Goal: Task Accomplishment & Management: Manage account settings

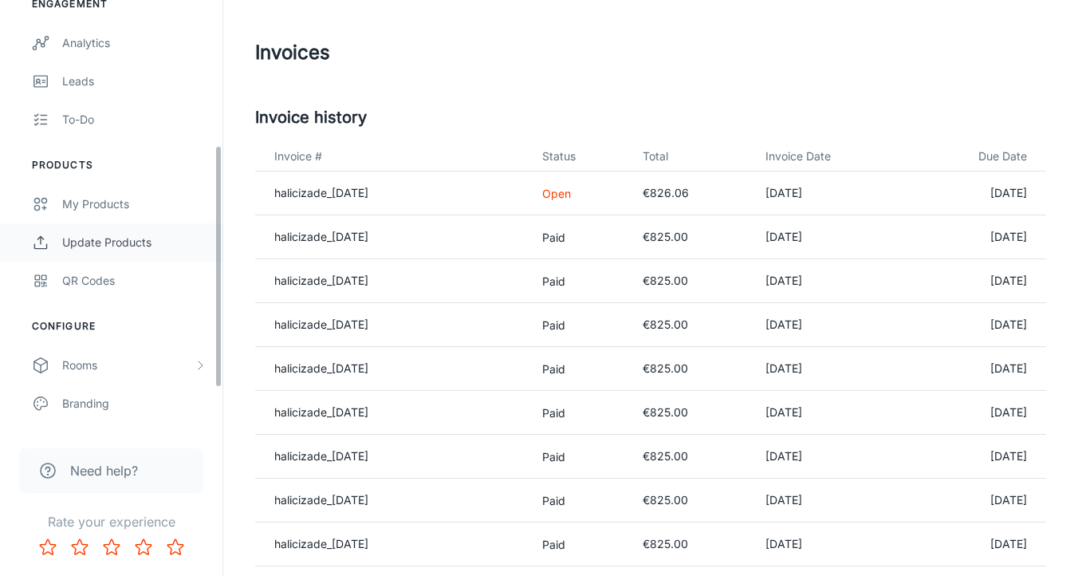
scroll to position [328, 0]
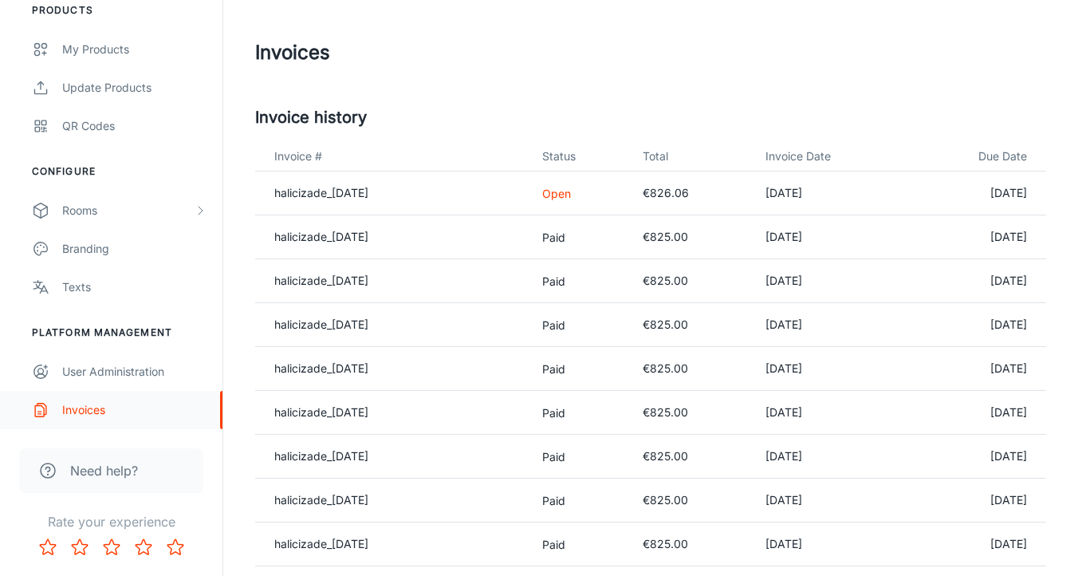
click at [81, 412] on div "Invoices" at bounding box center [134, 410] width 144 height 18
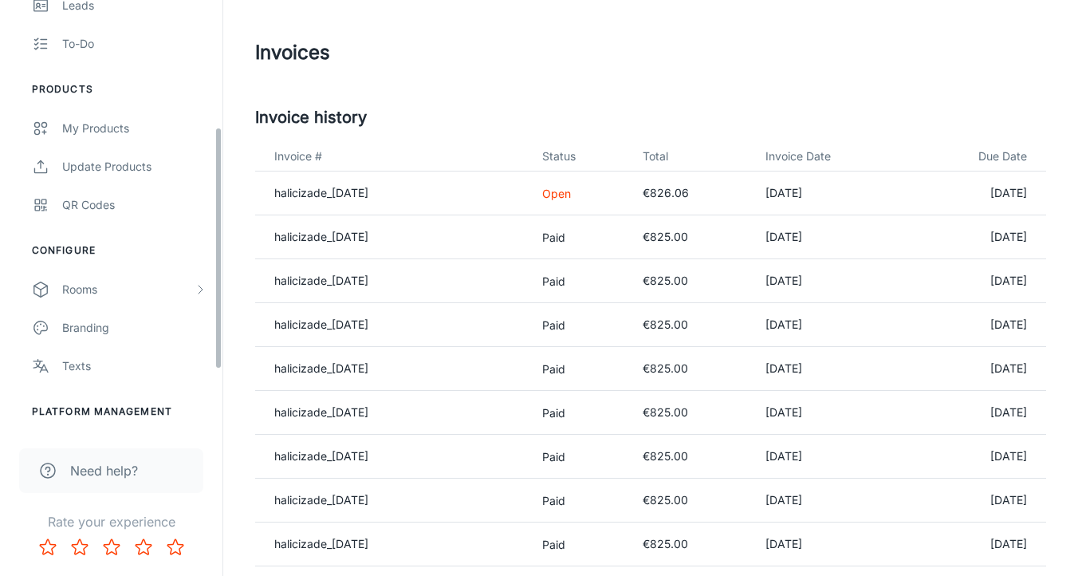
scroll to position [0, 0]
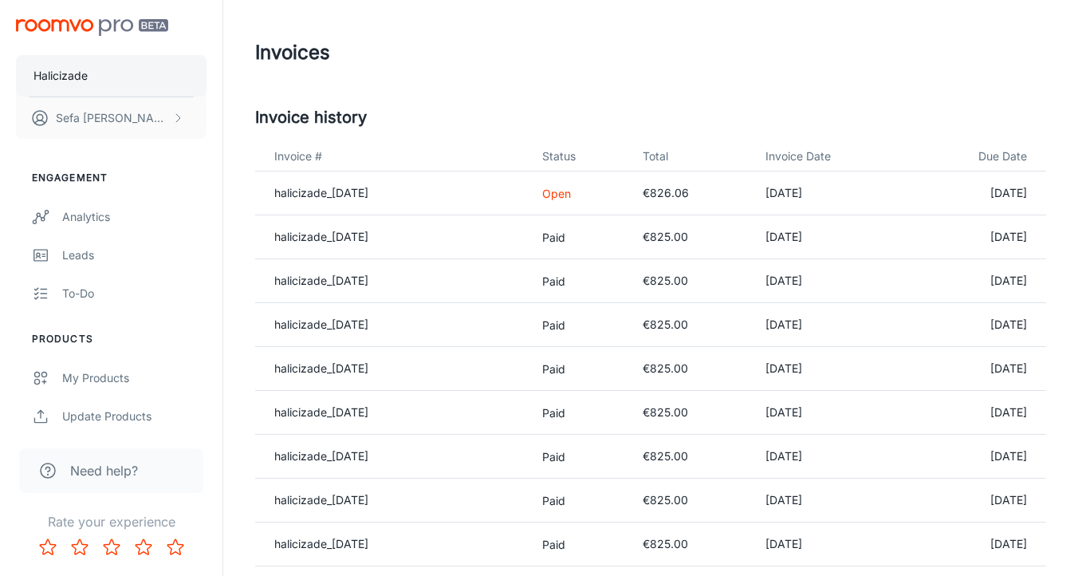
click at [74, 79] on p "Halicizade" at bounding box center [60, 76] width 54 height 18
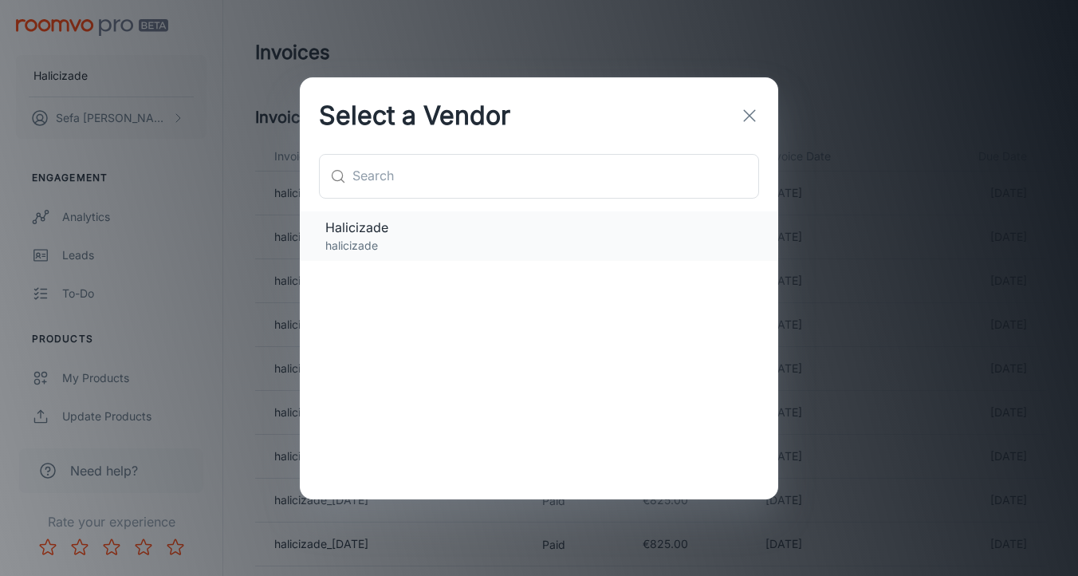
click at [357, 237] on p "halicizade" at bounding box center [538, 246] width 427 height 18
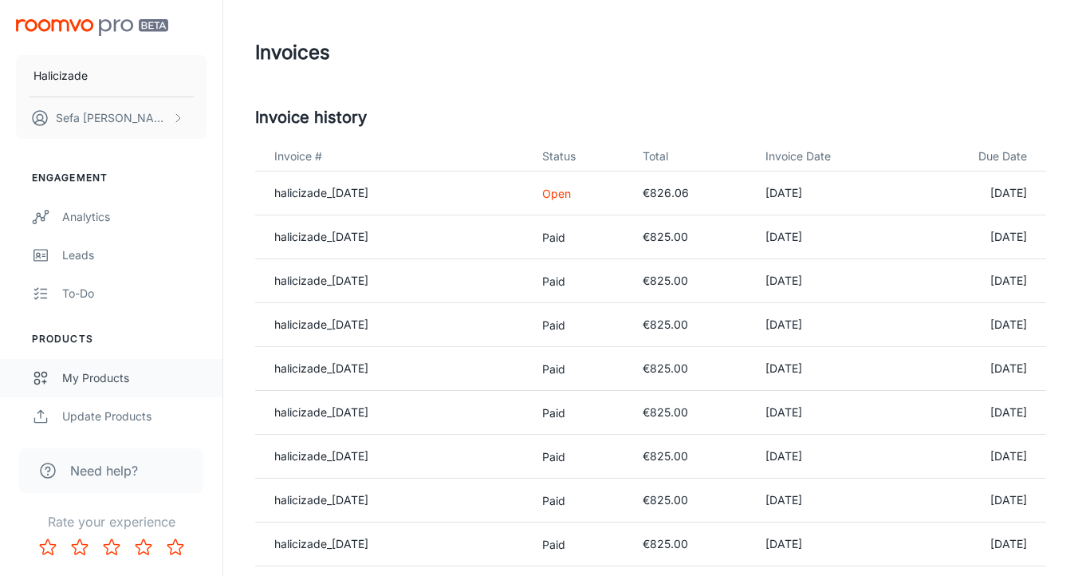
click at [100, 375] on div "My Products" at bounding box center [134, 378] width 144 height 18
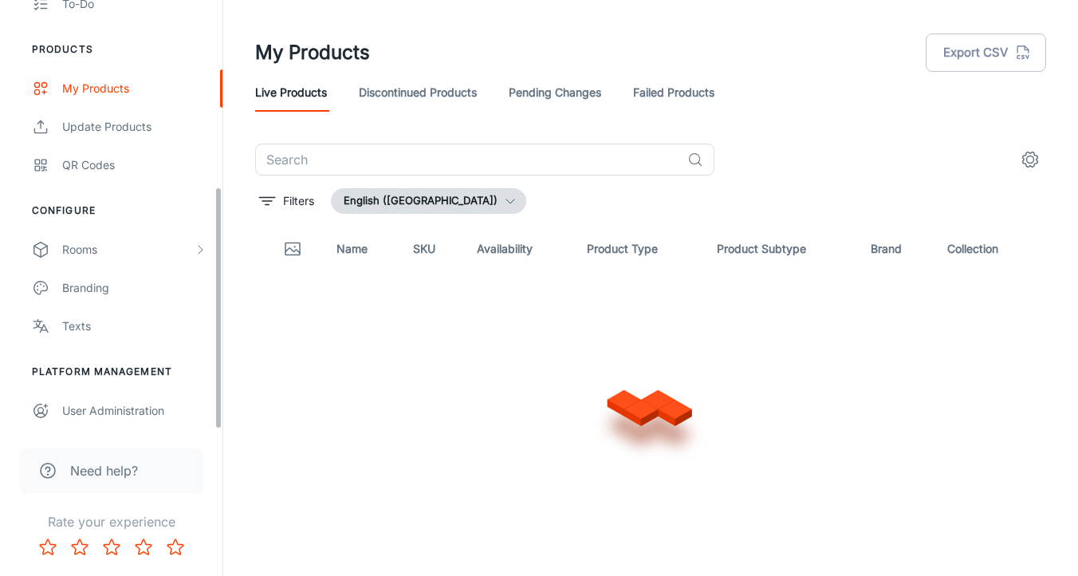
scroll to position [328, 0]
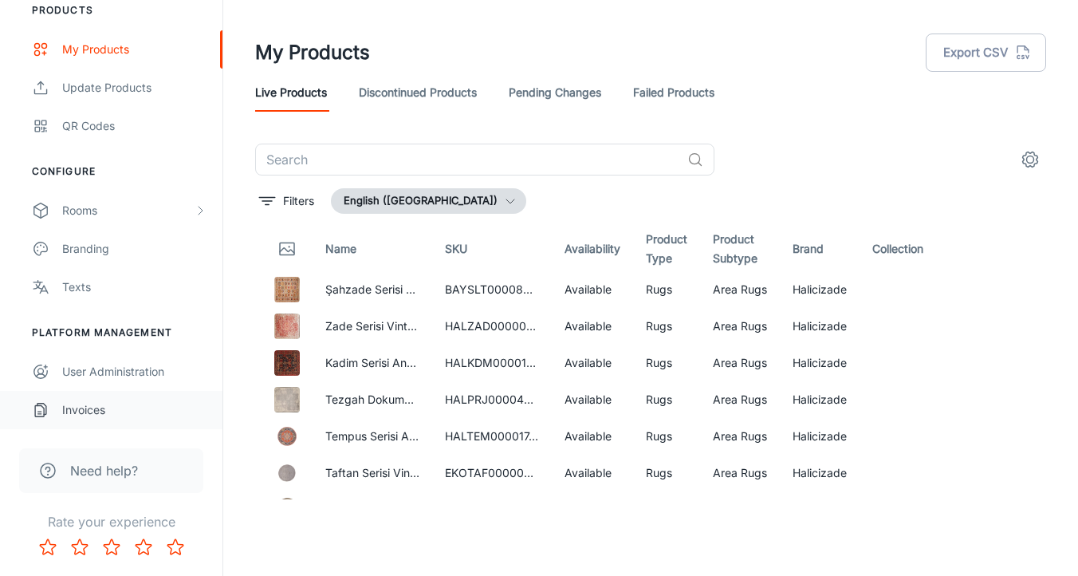
click at [79, 413] on div "Invoices" at bounding box center [134, 410] width 144 height 18
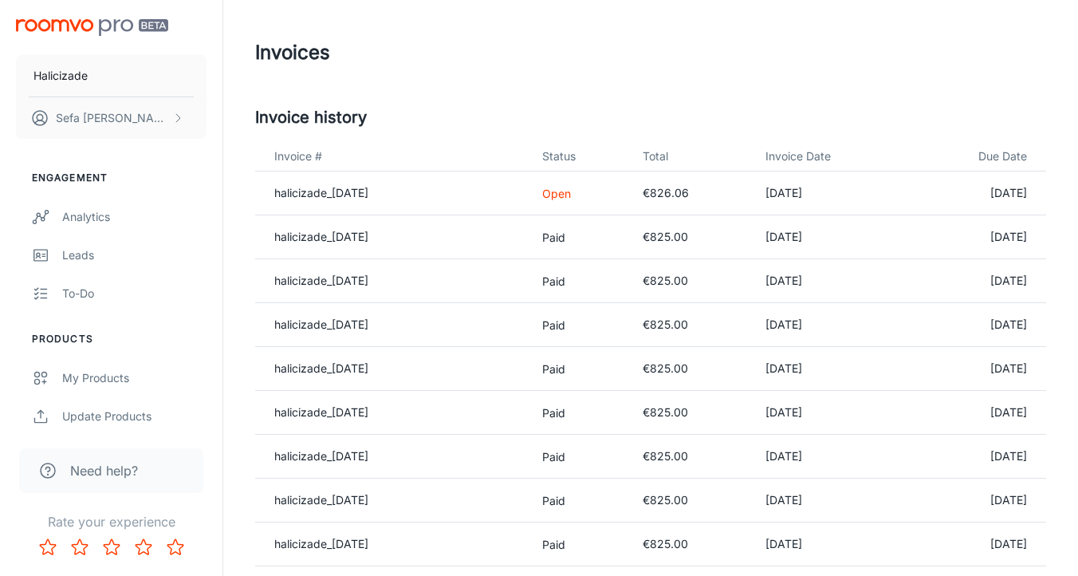
click at [399, 365] on td "halicizade_[DATE]" at bounding box center [392, 369] width 274 height 44
click at [352, 194] on link "halicizade_[DATE]" at bounding box center [321, 193] width 94 height 14
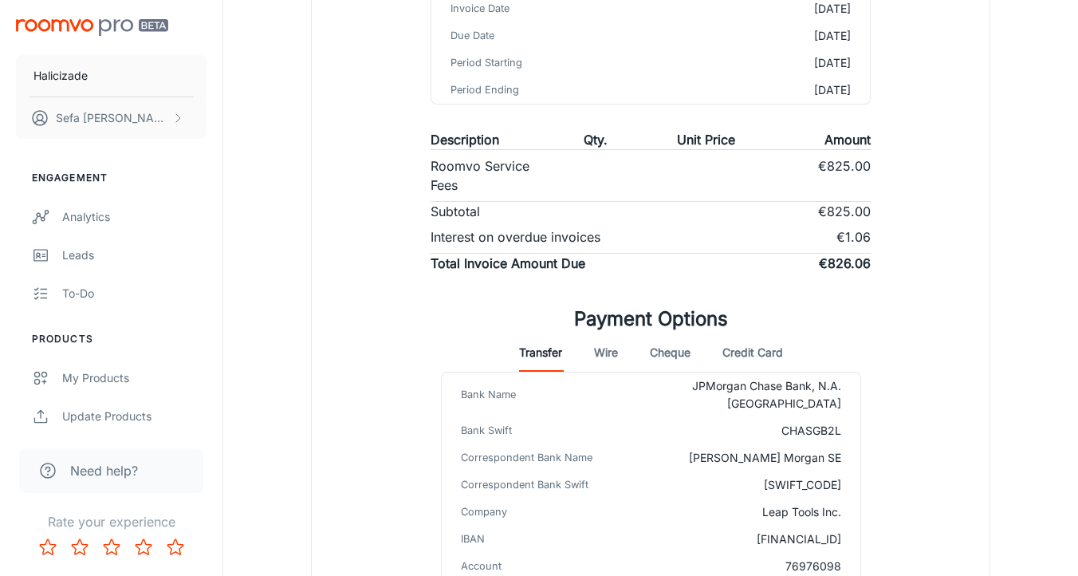
scroll to position [387, 0]
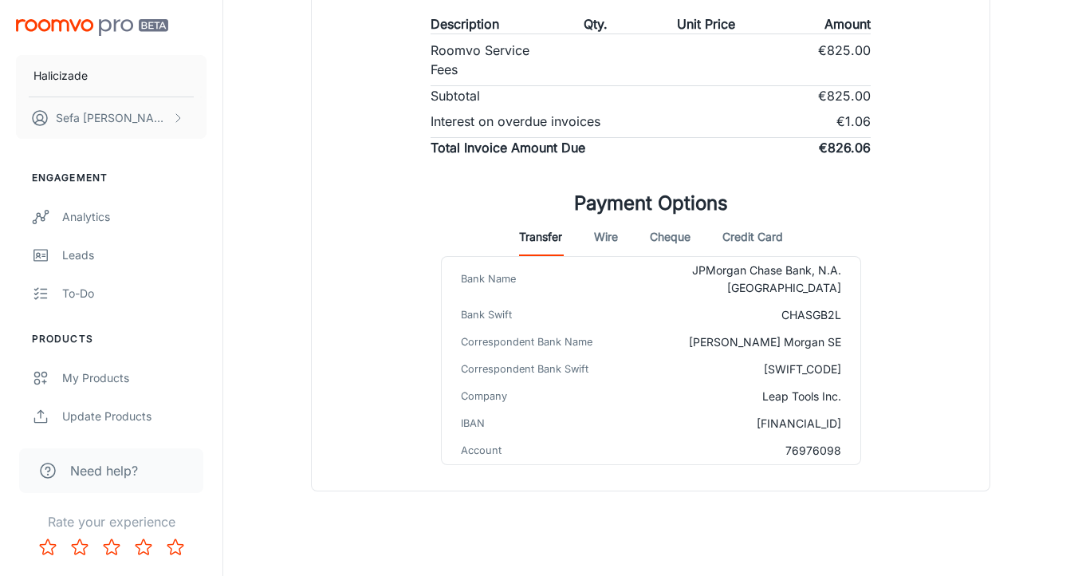
click at [755, 238] on button "Credit Card" at bounding box center [752, 237] width 61 height 38
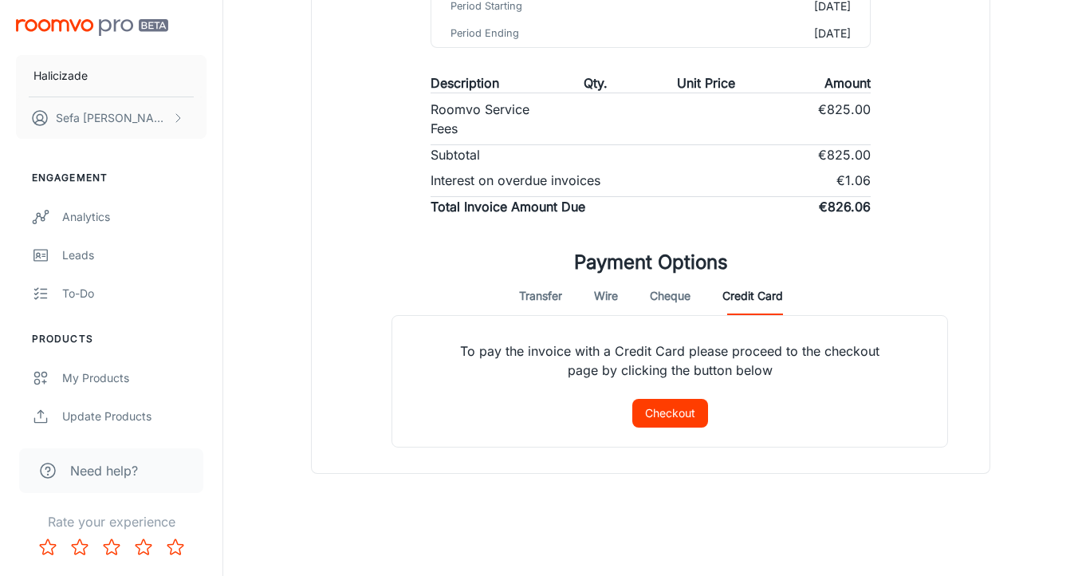
scroll to position [328, 0]
click at [677, 413] on button "Checkout" at bounding box center [670, 413] width 76 height 29
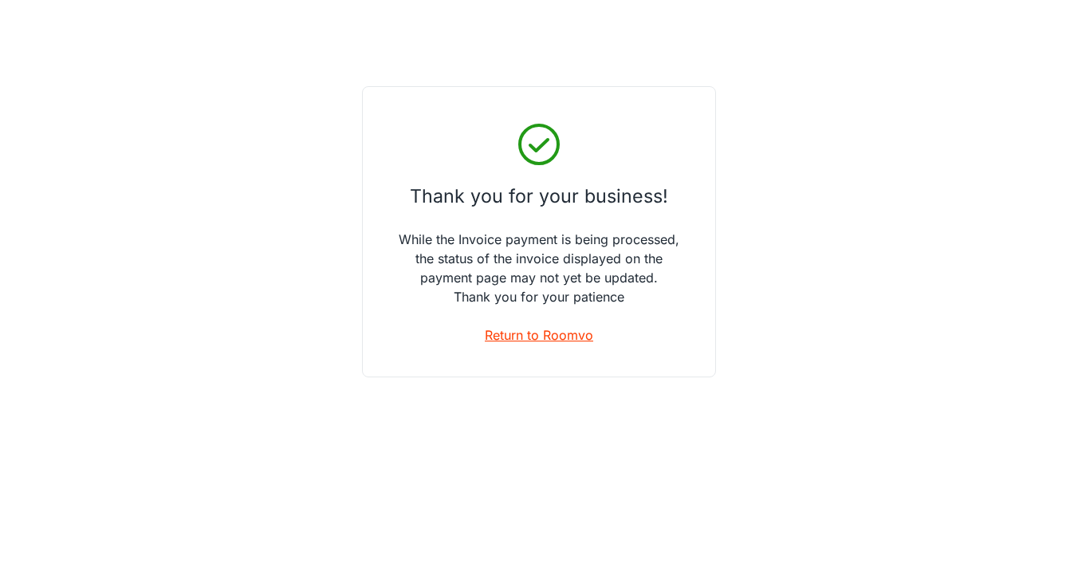
click at [556, 334] on link "Return to Roomvo" at bounding box center [539, 334] width 108 height 19
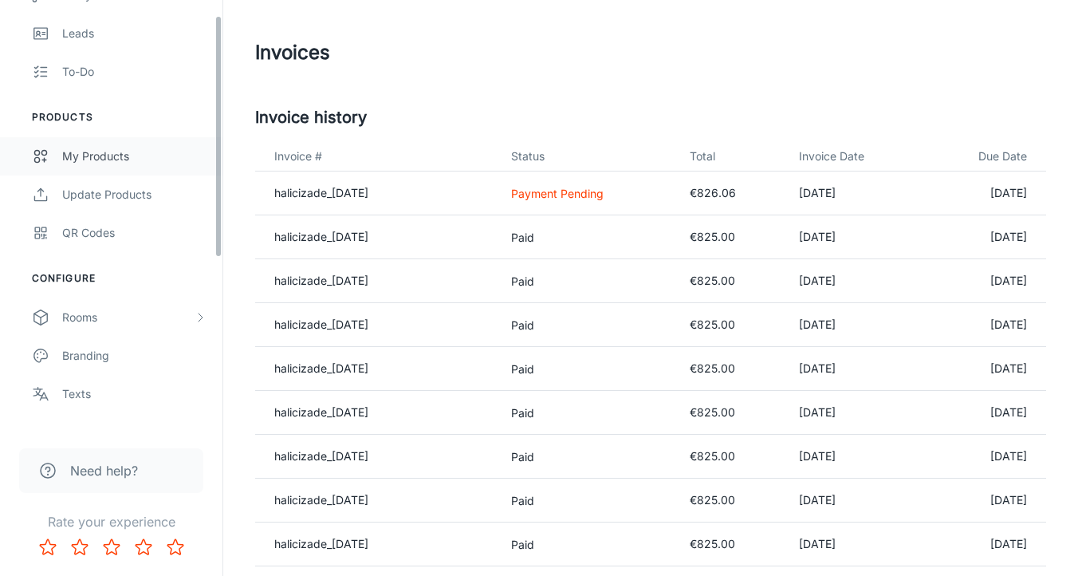
scroll to position [328, 0]
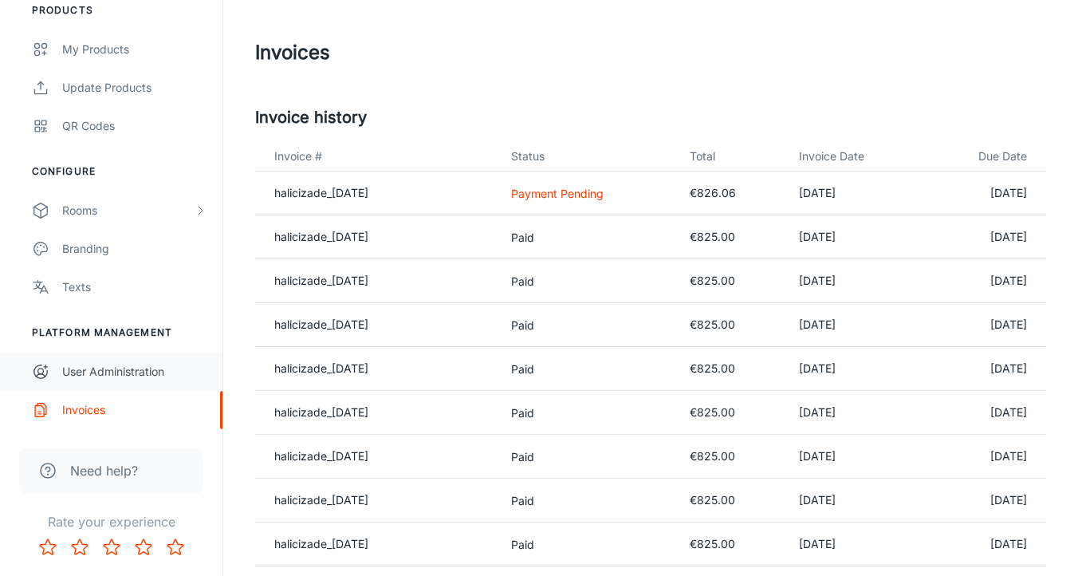
click at [142, 375] on div "User Administration" at bounding box center [134, 372] width 144 height 18
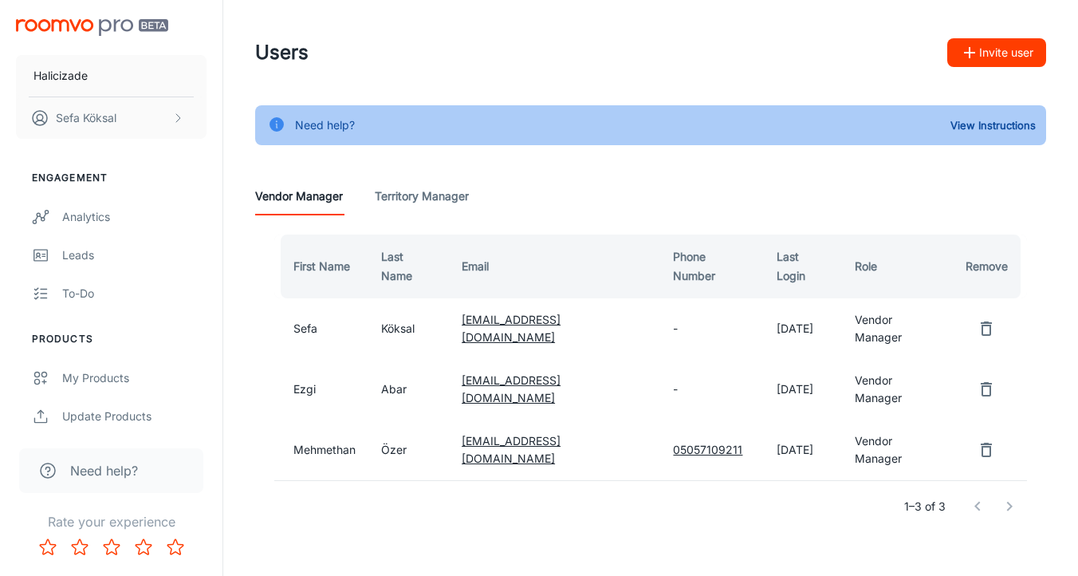
click at [990, 43] on button "Invite user" at bounding box center [996, 52] width 99 height 29
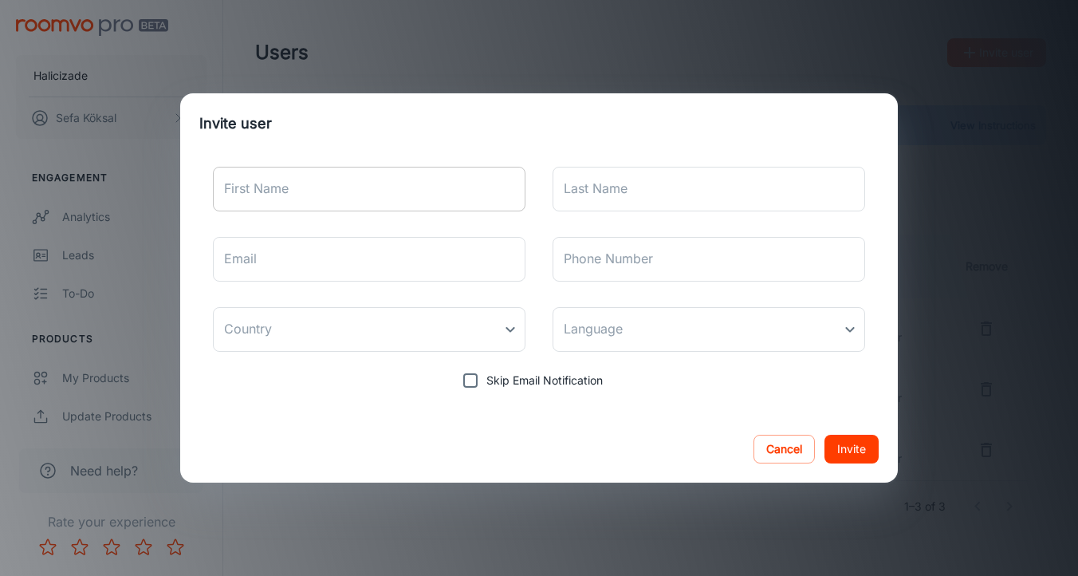
click at [450, 195] on input "First Name" at bounding box center [369, 189] width 313 height 45
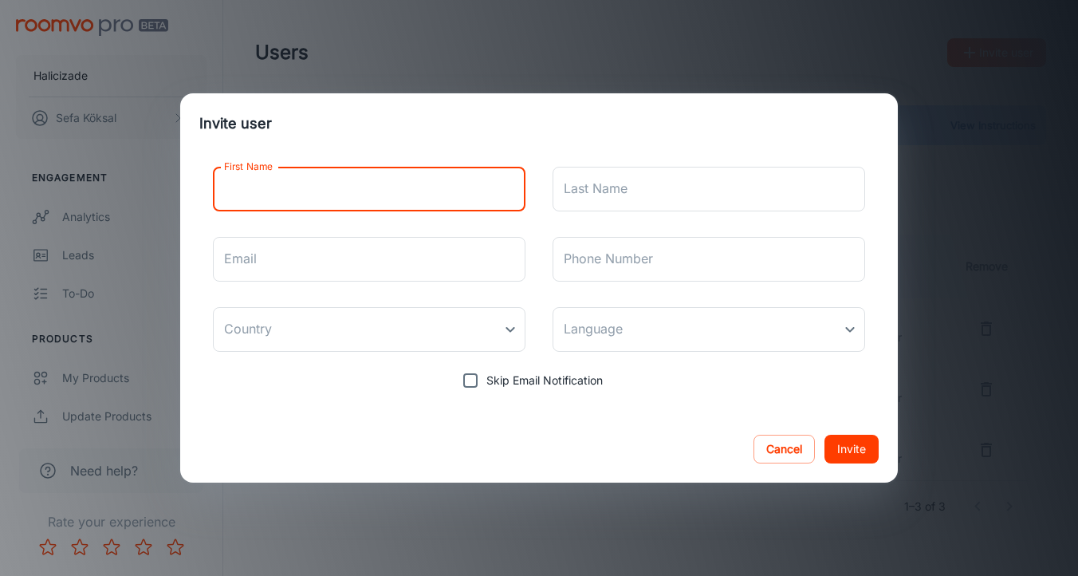
click at [466, 112] on h2 "Invite user" at bounding box center [538, 123] width 717 height 61
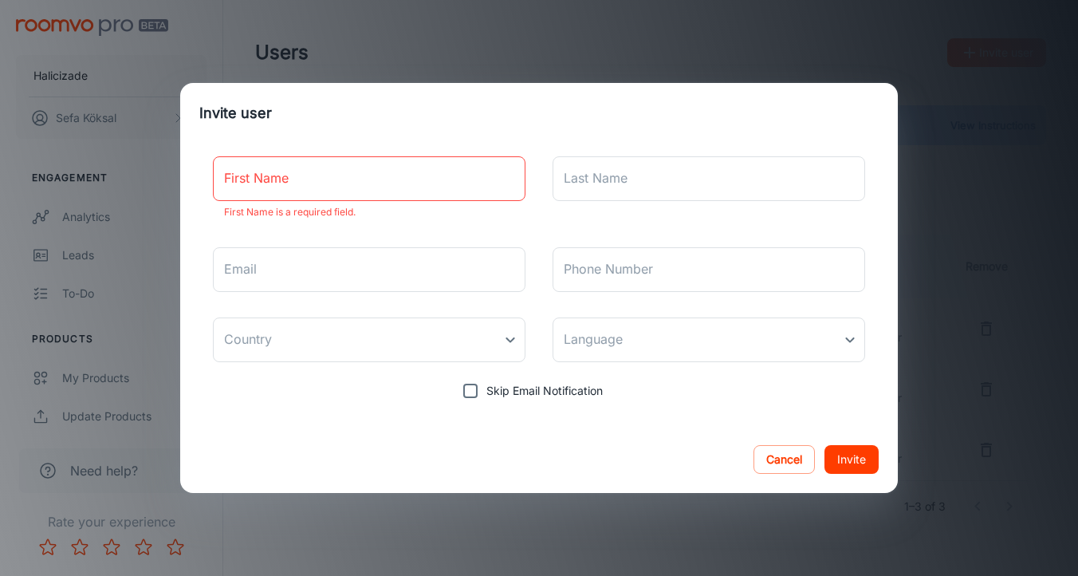
click at [452, 178] on input "First Name" at bounding box center [369, 178] width 313 height 45
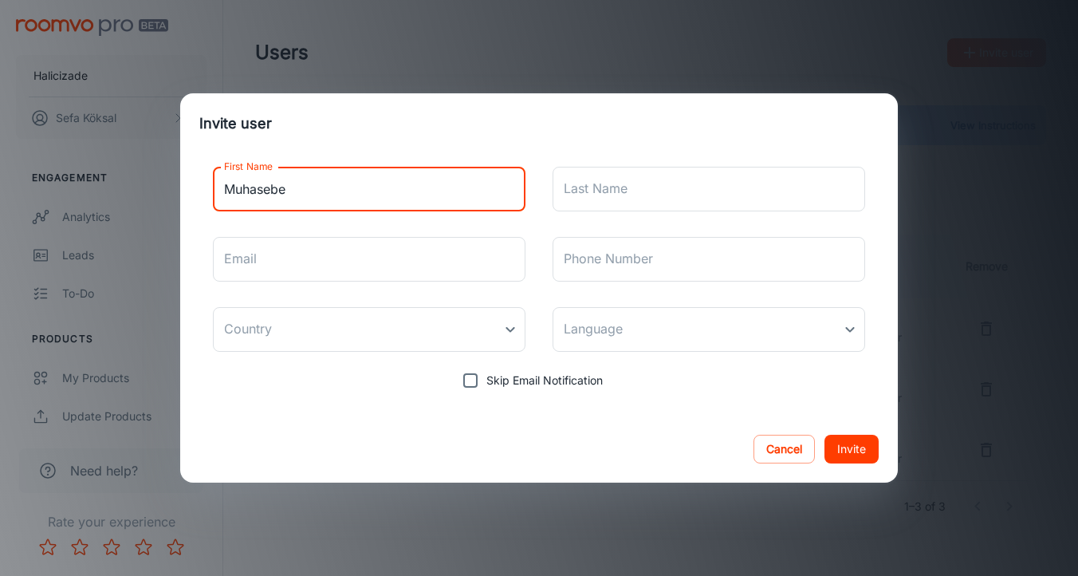
type input "Muhasebe"
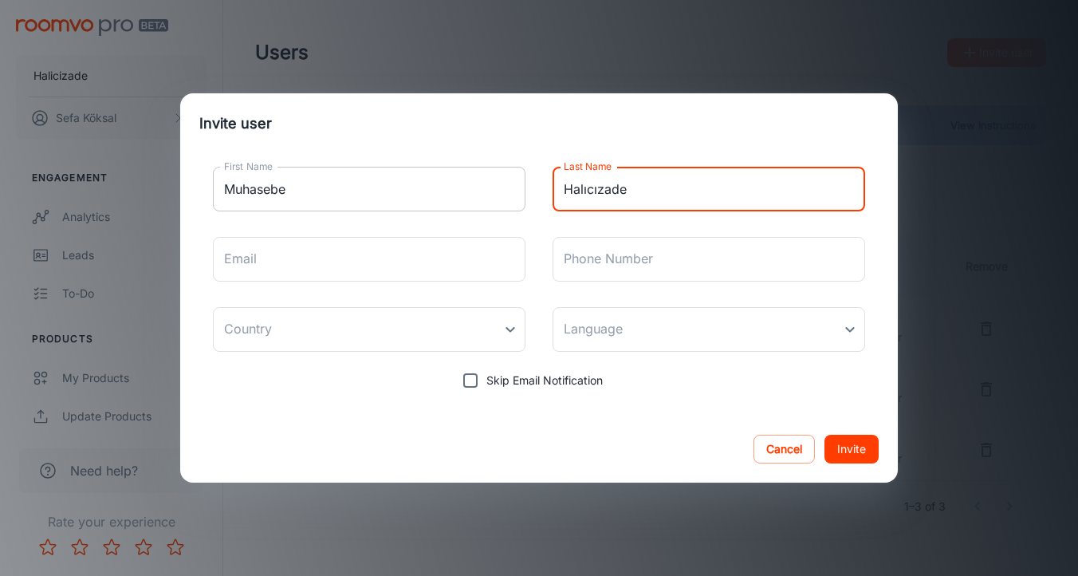
type input "Halıcızade"
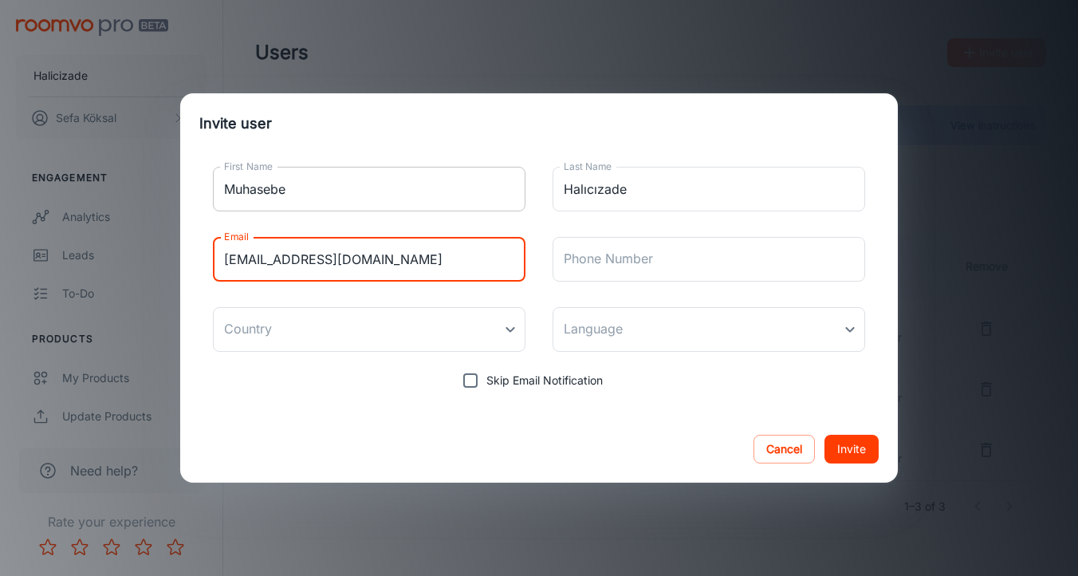
type input "[EMAIL_ADDRESS][DOMAIN_NAME]"
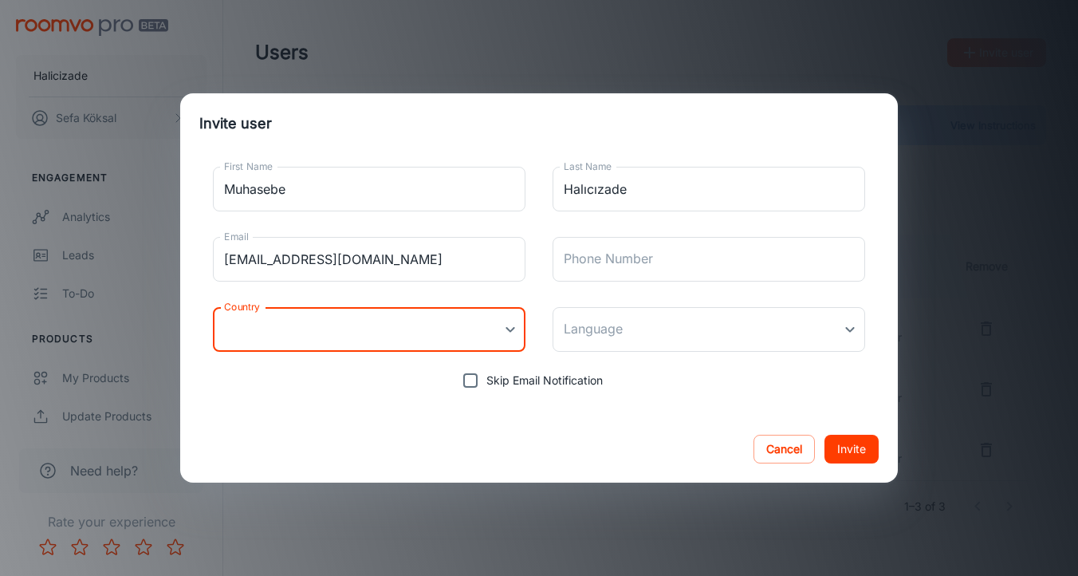
click at [508, 330] on body "Halicizade [PERSON_NAME] Engagement Analytics Leads To-do Products My Products …" at bounding box center [539, 288] width 1078 height 576
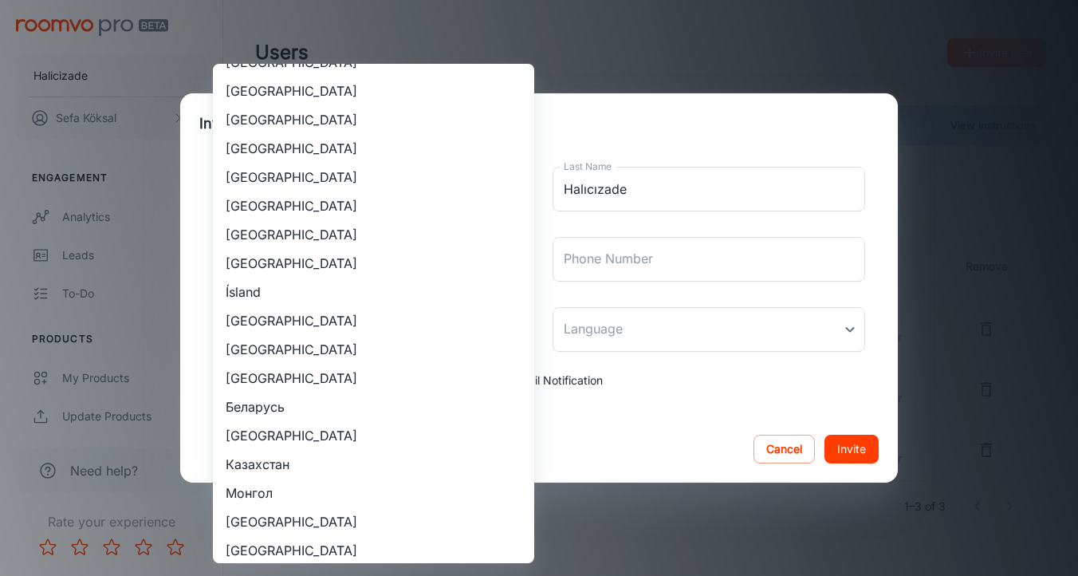
scroll to position [1604, 0]
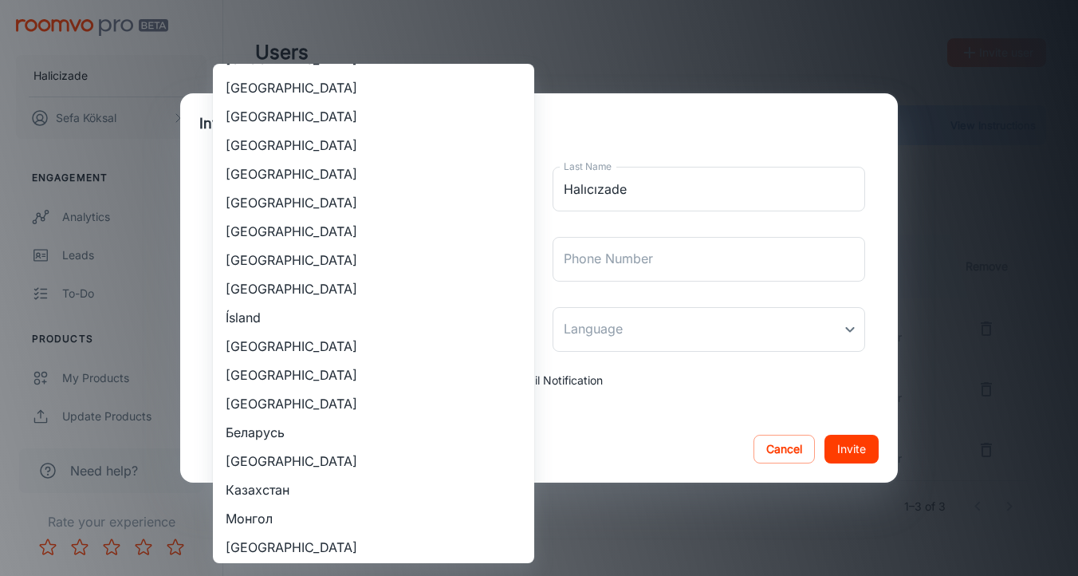
click at [394, 106] on li "[GEOGRAPHIC_DATA]" at bounding box center [373, 116] width 321 height 29
type input "[GEOGRAPHIC_DATA]"
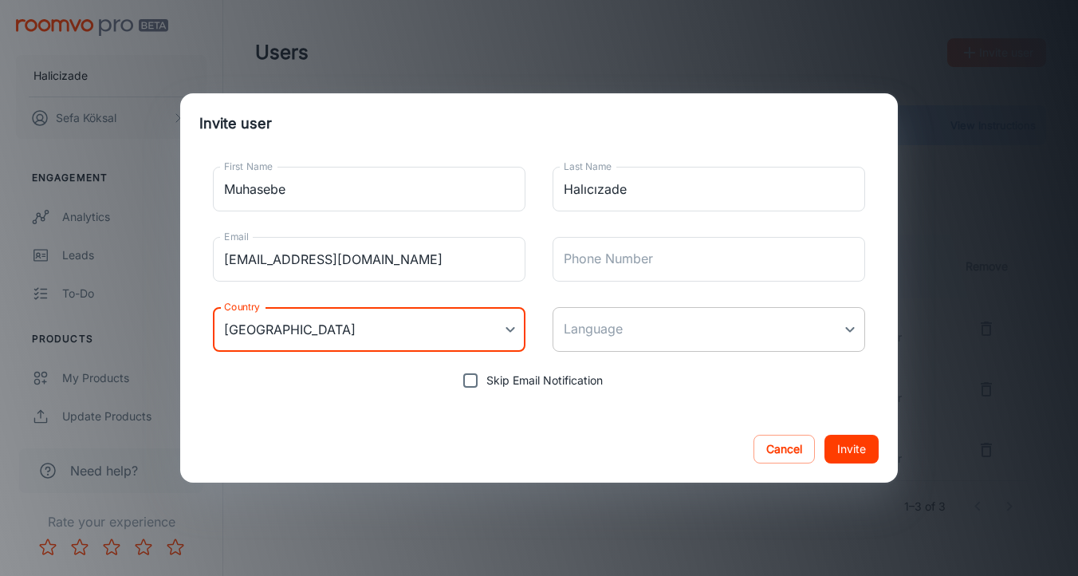
click at [663, 336] on body "Halicizade [PERSON_NAME] Engagement Analytics Leads To-do Products My Products …" at bounding box center [539, 288] width 1078 height 576
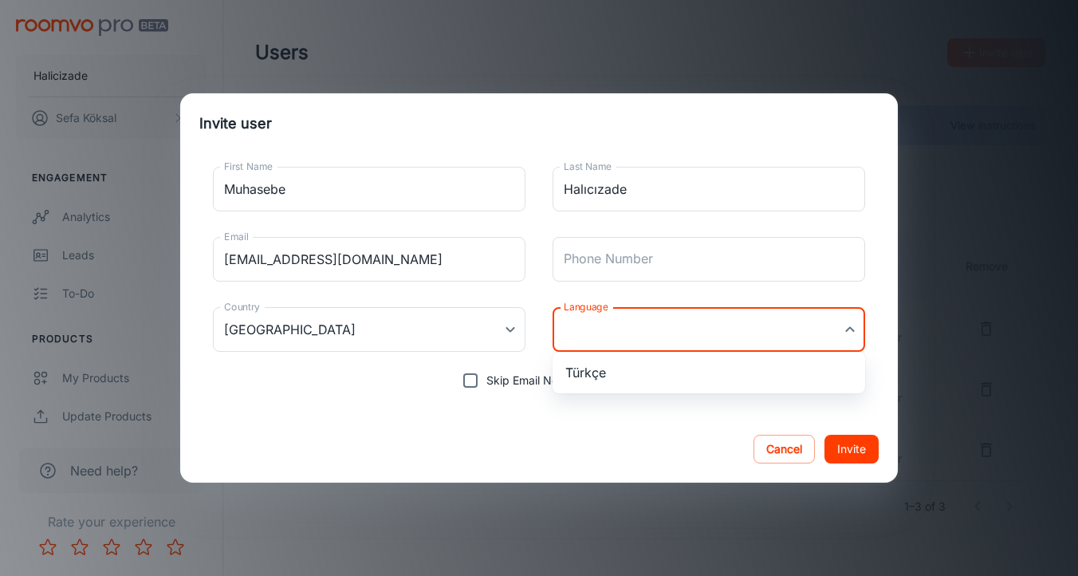
click at [654, 379] on li "Türkçe" at bounding box center [708, 372] width 313 height 29
type input "tr-tr"
click at [470, 261] on input "[EMAIL_ADDRESS][DOMAIN_NAME]" at bounding box center [369, 259] width 313 height 45
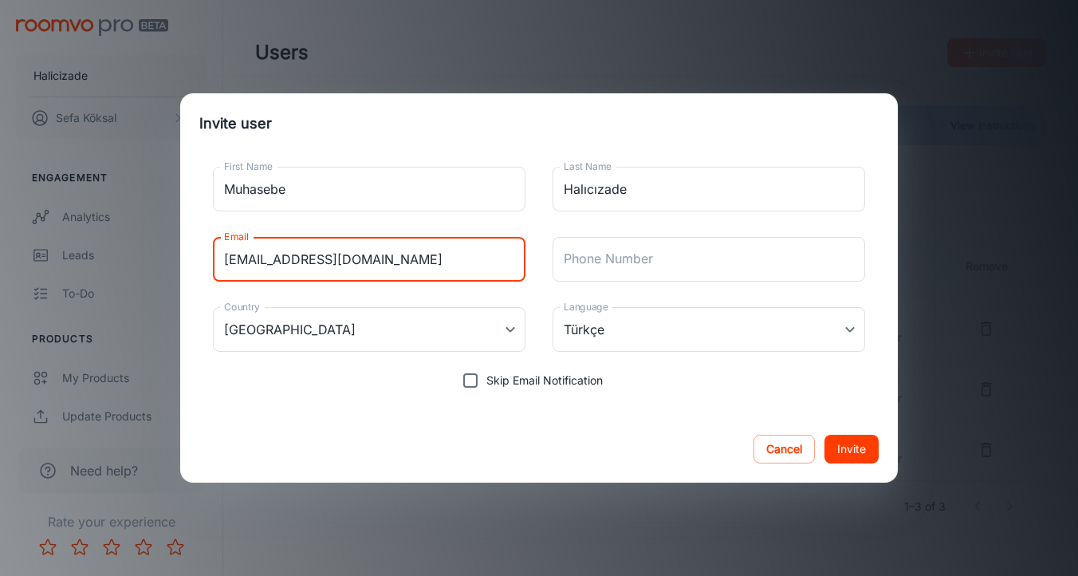
click at [470, 261] on input "[EMAIL_ADDRESS][DOMAIN_NAME]" at bounding box center [369, 259] width 313 height 45
click at [788, 449] on button "Cancel" at bounding box center [783, 448] width 61 height 29
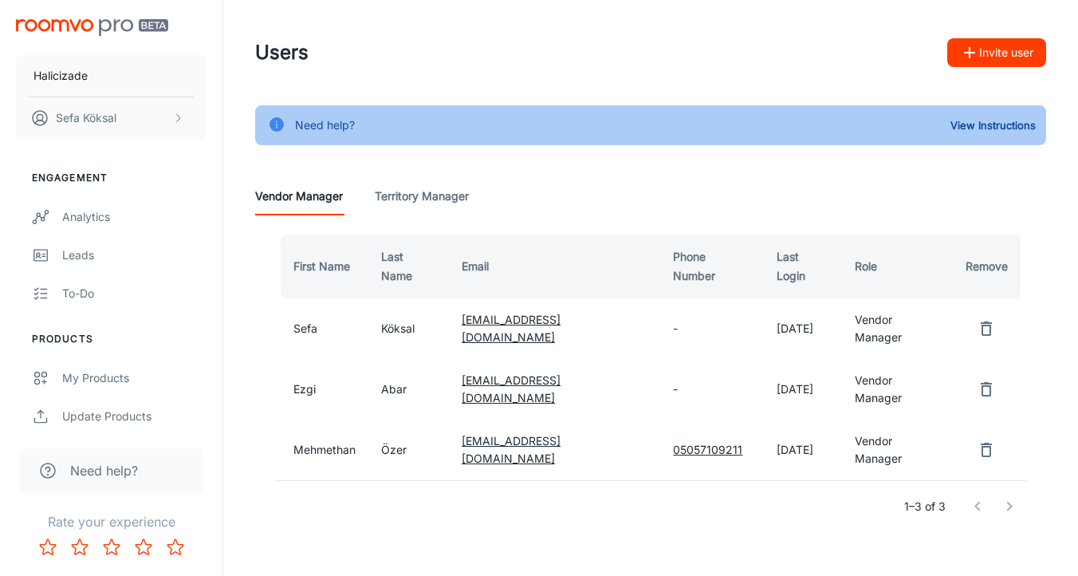
click at [411, 202] on Manager "Territory Manager" at bounding box center [422, 196] width 94 height 38
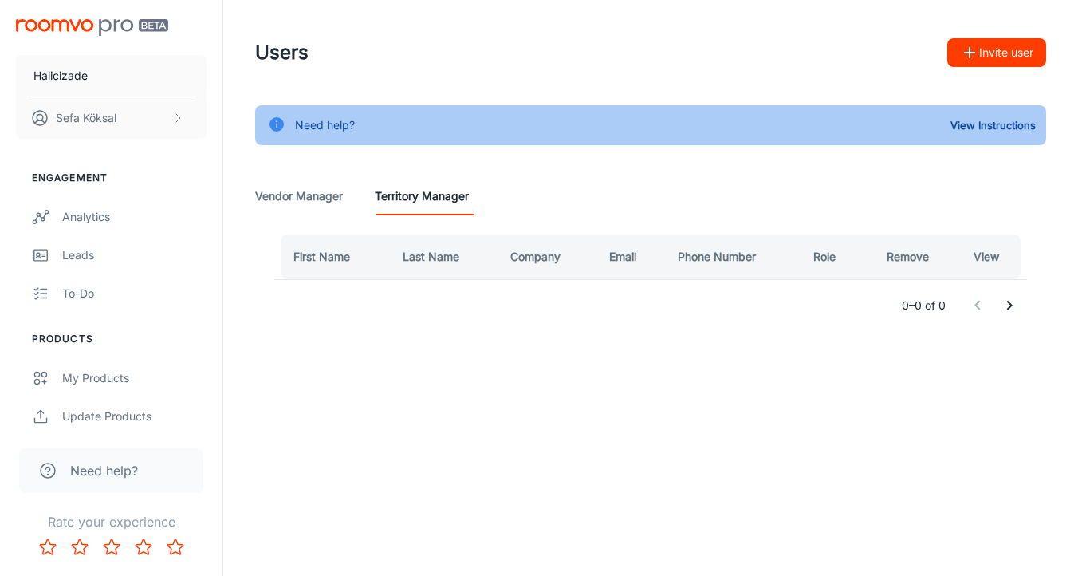
click at [308, 200] on Manager "Vendor Manager" at bounding box center [299, 196] width 88 height 38
